Goal: Transaction & Acquisition: Obtain resource

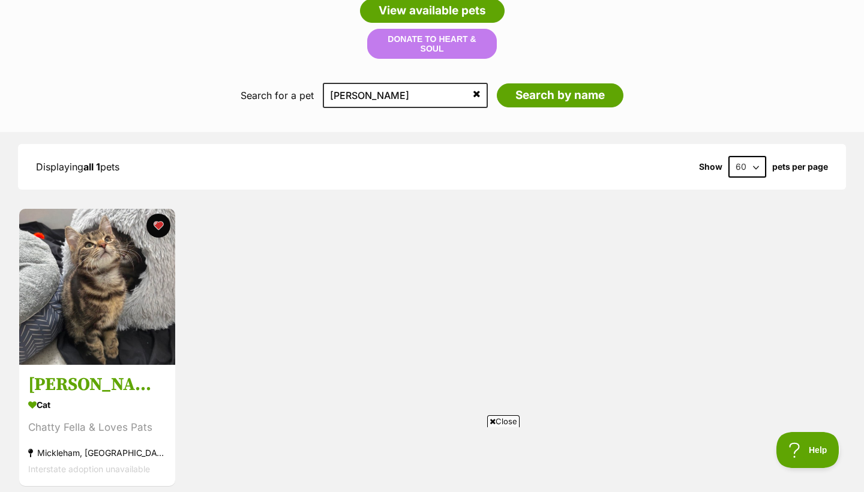
scroll to position [1264, 0]
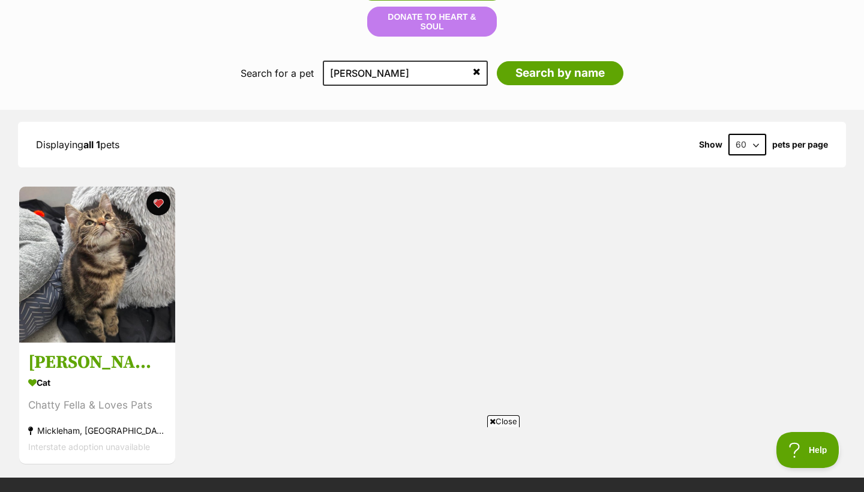
click at [474, 67] on icon at bounding box center [477, 72] width 8 height 10
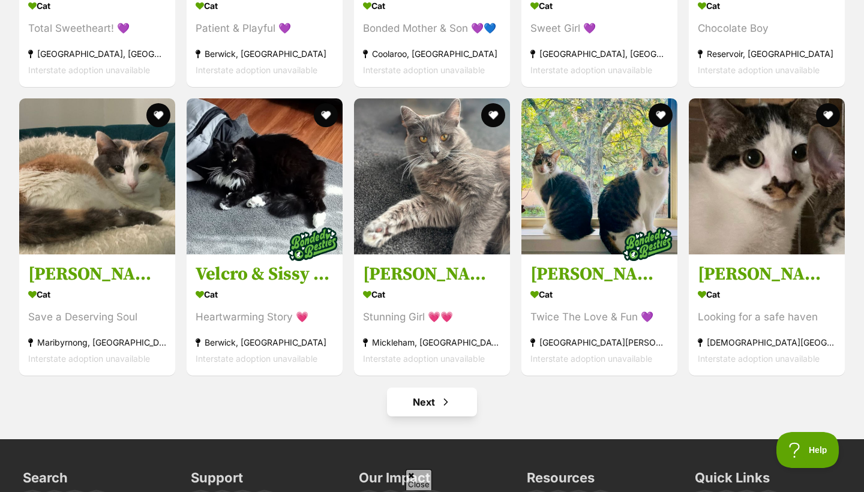
click at [458, 411] on link "Next" at bounding box center [432, 401] width 90 height 29
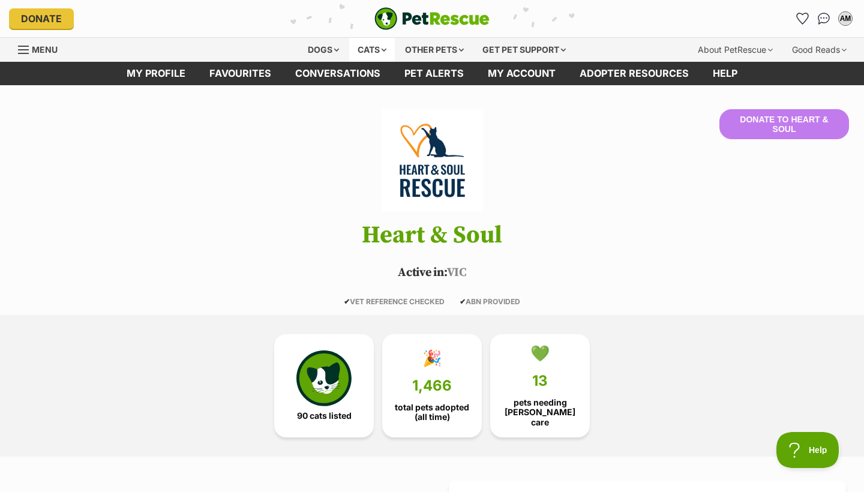
click at [366, 50] on div "Cats" at bounding box center [372, 50] width 46 height 24
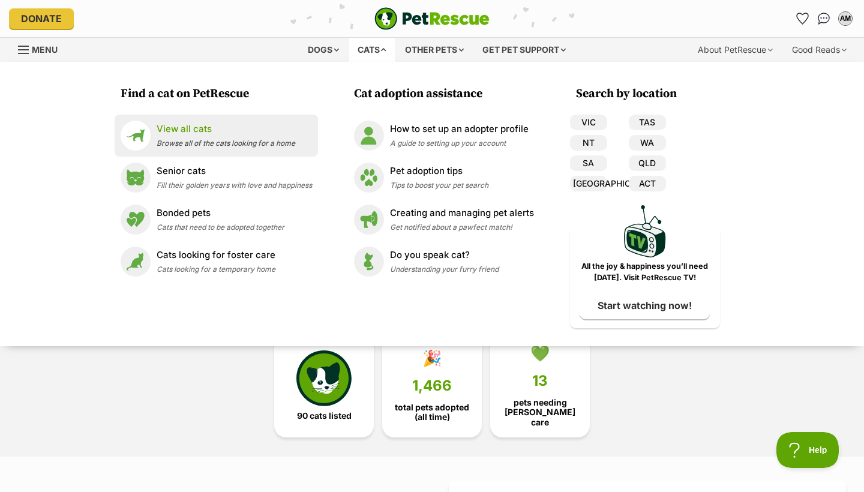
click at [226, 131] on p "View all cats" at bounding box center [226, 129] width 139 height 14
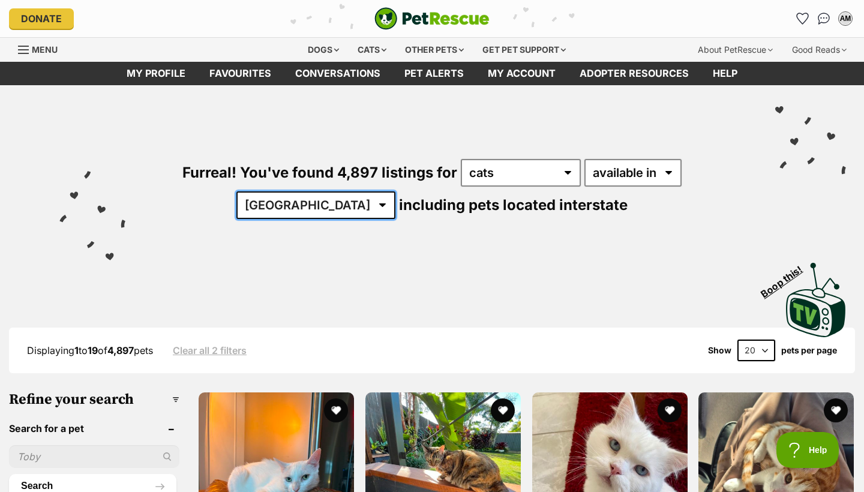
select select "VIC"
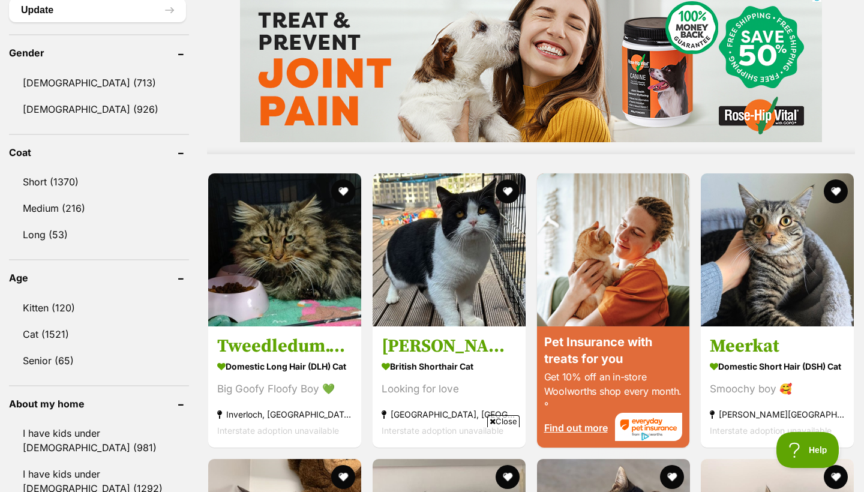
scroll to position [979, 0]
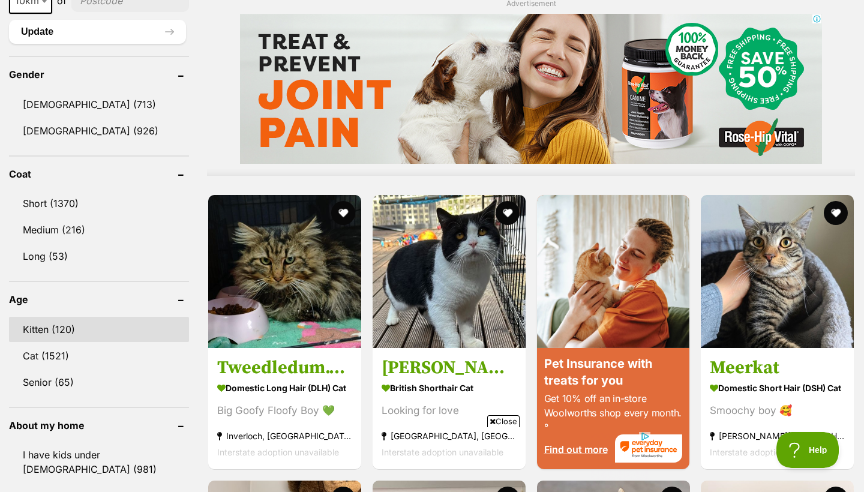
click at [58, 324] on link "Kitten (120)" at bounding box center [99, 329] width 180 height 25
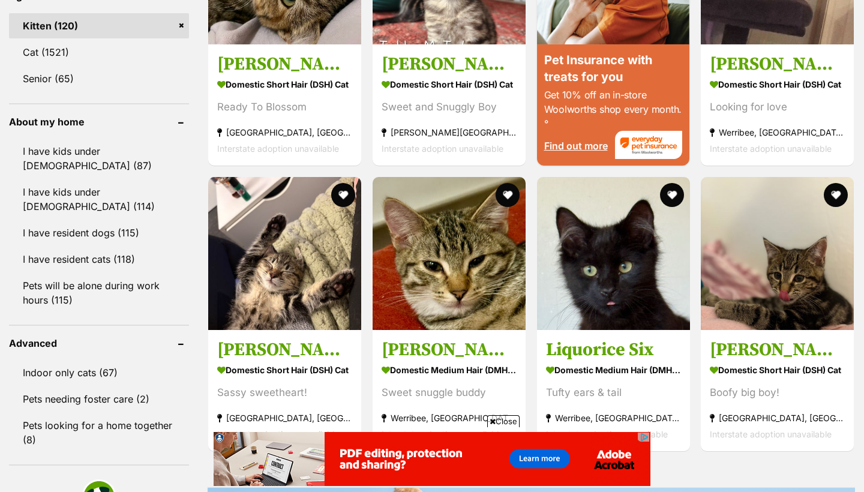
scroll to position [1287, 0]
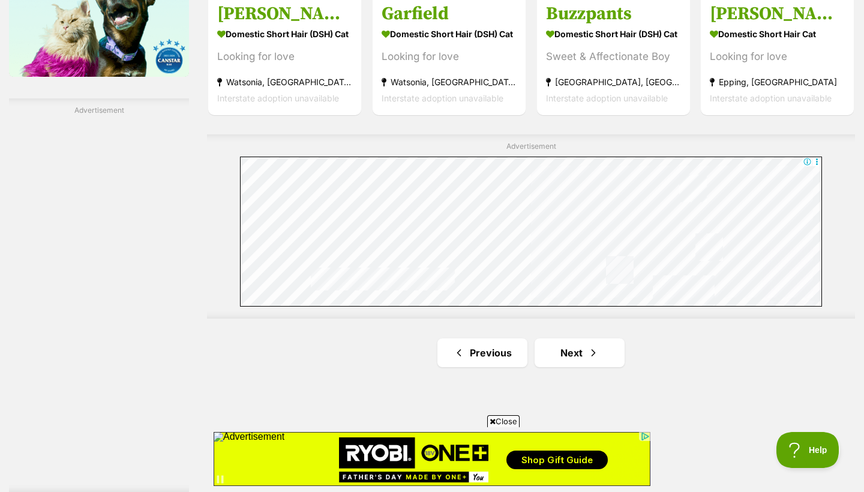
scroll to position [2032, 0]
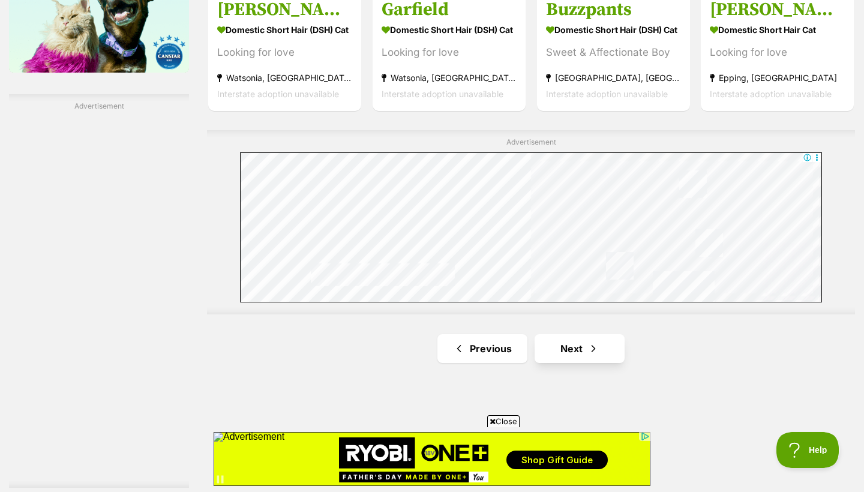
click at [590, 349] on span "Next page" at bounding box center [593, 348] width 12 height 14
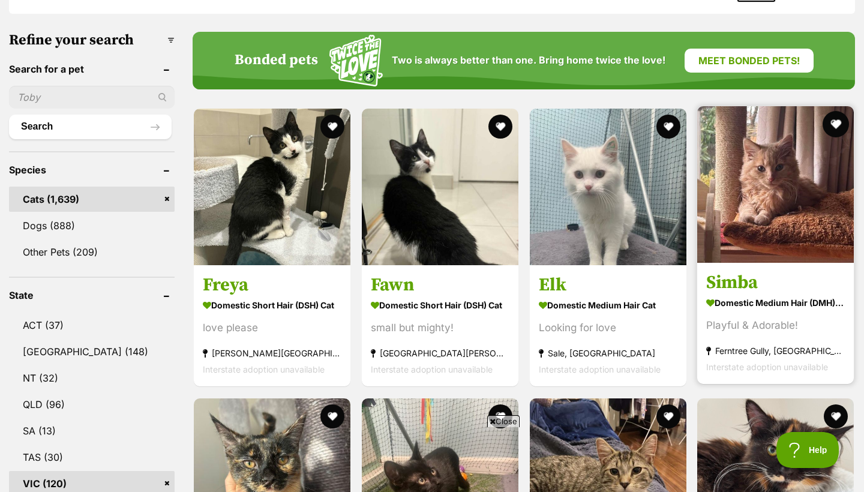
click at [839, 121] on button "favourite" at bounding box center [835, 124] width 26 height 26
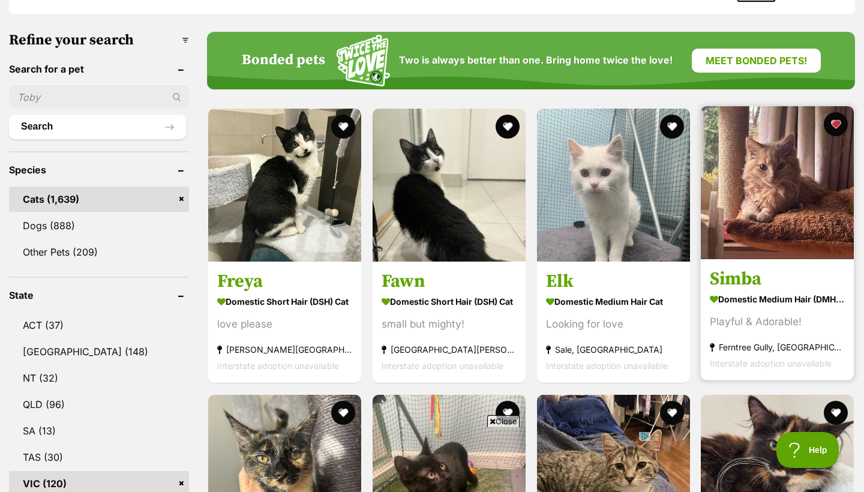
click at [745, 211] on img at bounding box center [777, 182] width 153 height 153
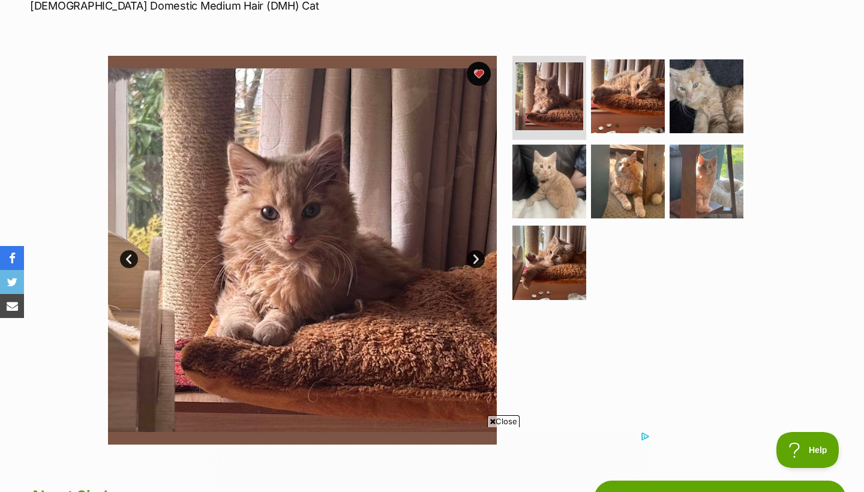
scroll to position [193, 0]
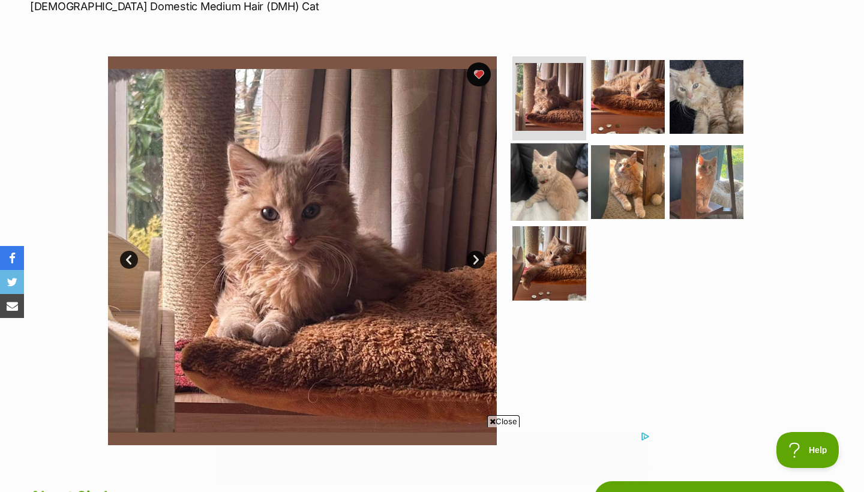
click at [557, 172] on img at bounding box center [548, 181] width 77 height 77
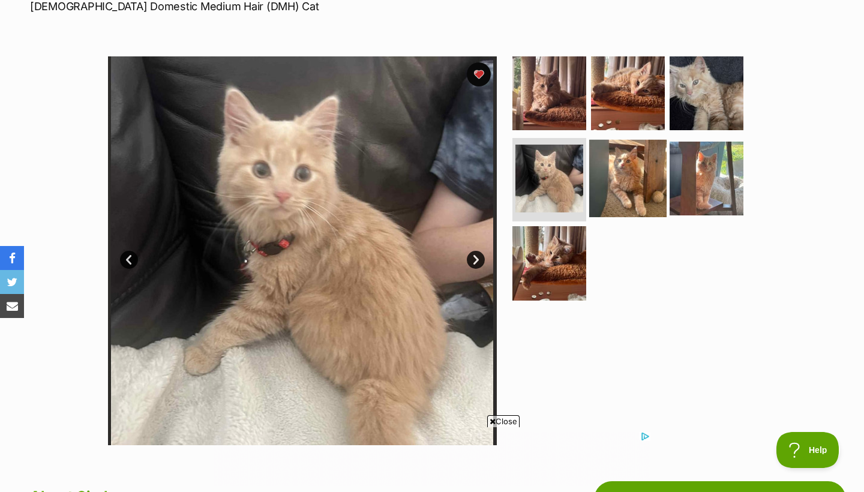
click at [614, 179] on img at bounding box center [627, 177] width 77 height 77
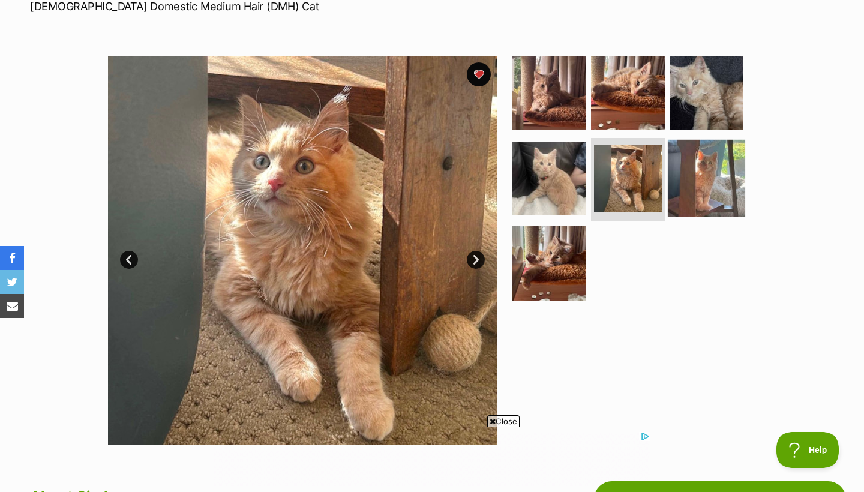
click at [719, 177] on img at bounding box center [706, 177] width 77 height 77
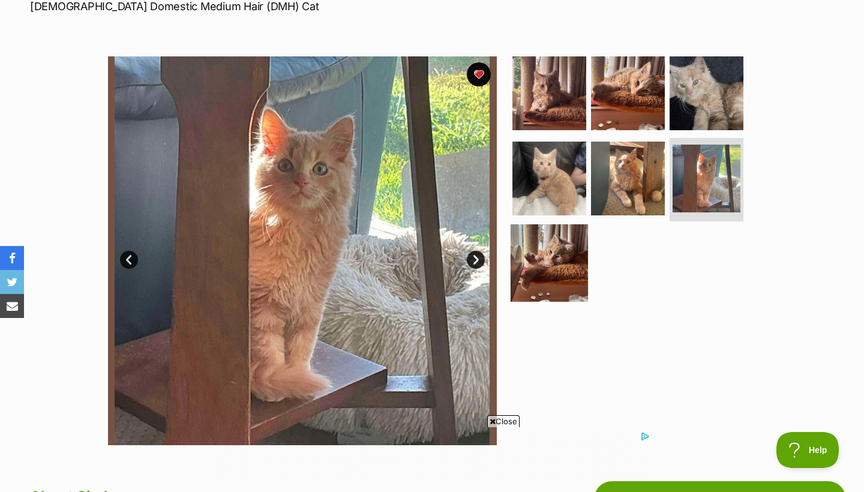
click at [578, 263] on img at bounding box center [548, 262] width 77 height 77
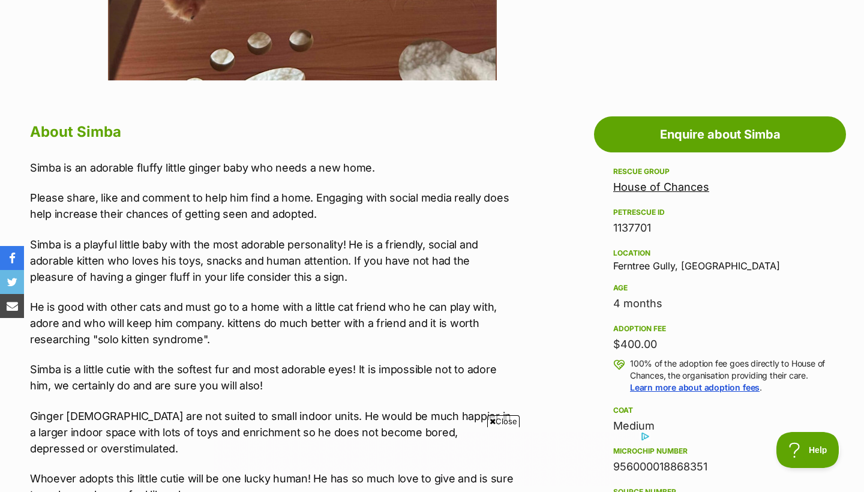
scroll to position [614, 0]
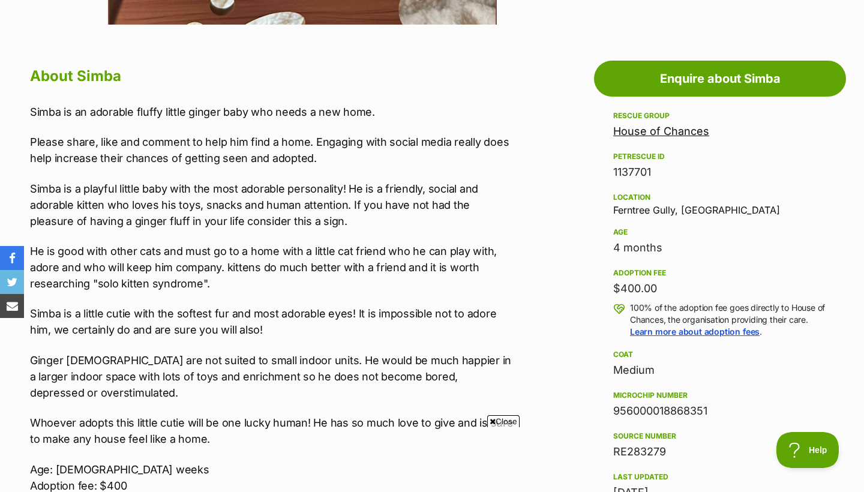
click at [659, 131] on link "House of Chances" at bounding box center [661, 131] width 96 height 13
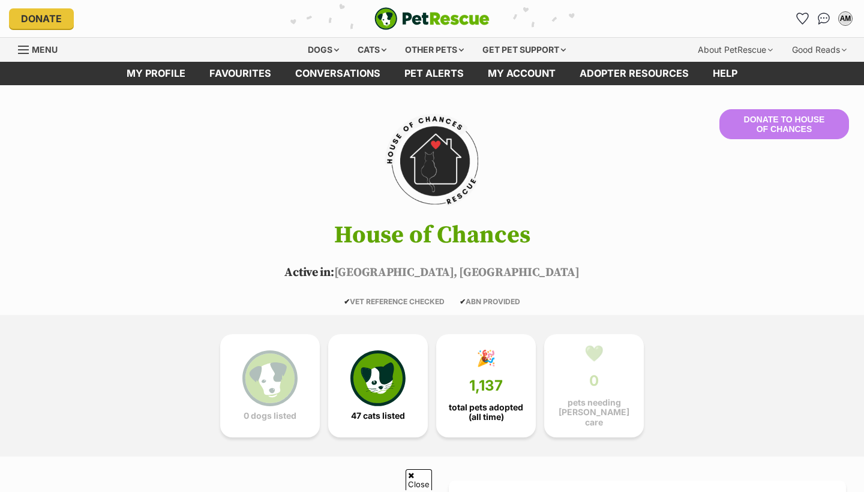
scroll to position [347, 0]
